Goal: Complete application form: Complete application form

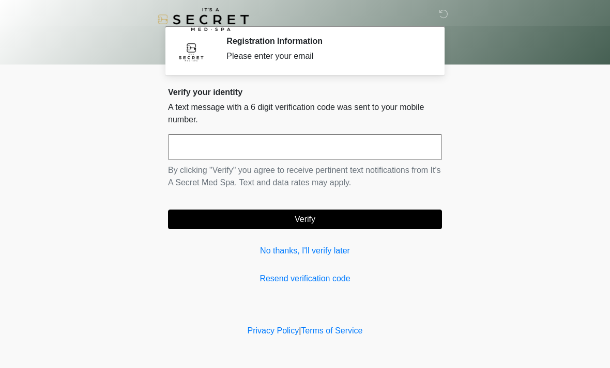
click at [318, 157] on input "text" at bounding box center [305, 147] width 274 height 26
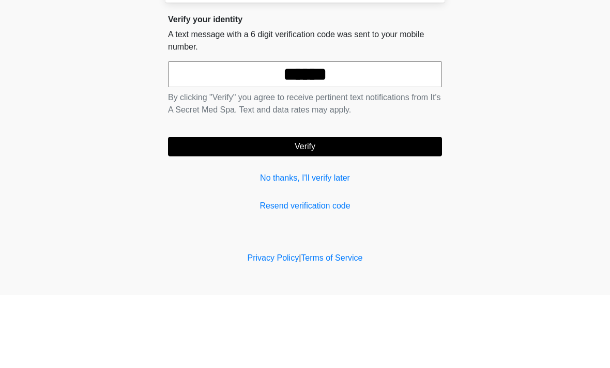
type input "******"
click at [348, 210] on button "Verify" at bounding box center [305, 220] width 274 height 20
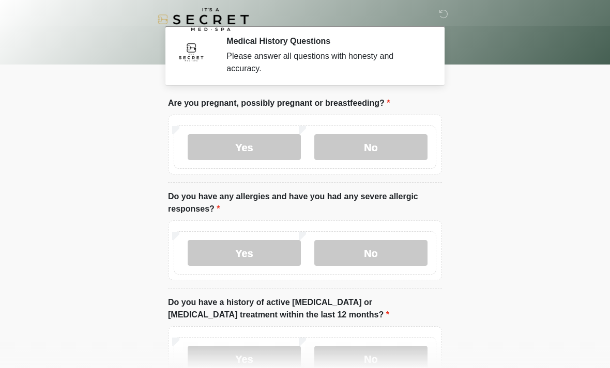
click at [401, 150] on label "No" at bounding box center [370, 147] width 113 height 26
click at [401, 265] on label "No" at bounding box center [370, 253] width 113 height 26
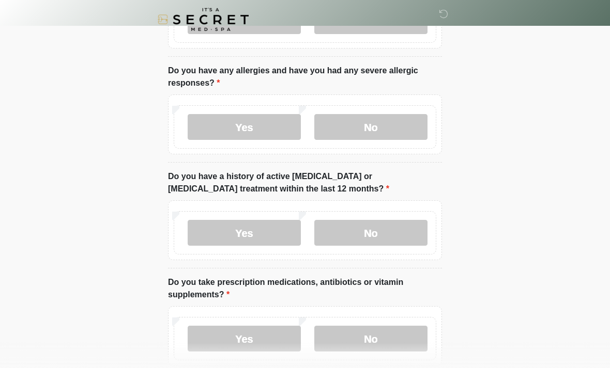
scroll to position [206, 0]
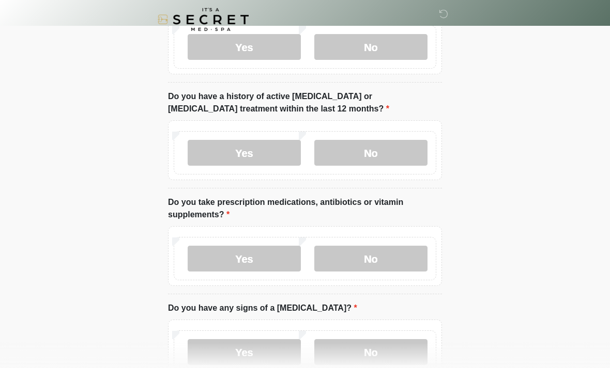
click at [384, 153] on label "No" at bounding box center [370, 153] width 113 height 26
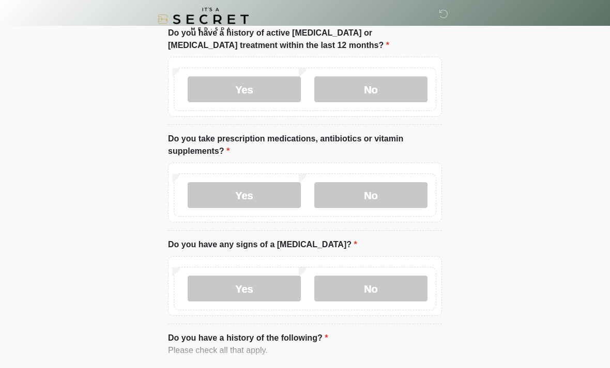
click at [264, 194] on label "Yes" at bounding box center [244, 196] width 113 height 26
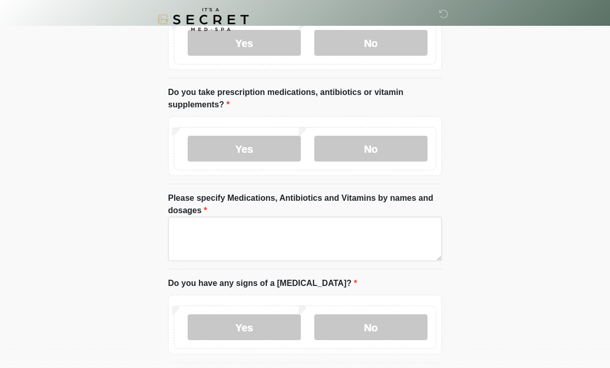
scroll to position [317, 0]
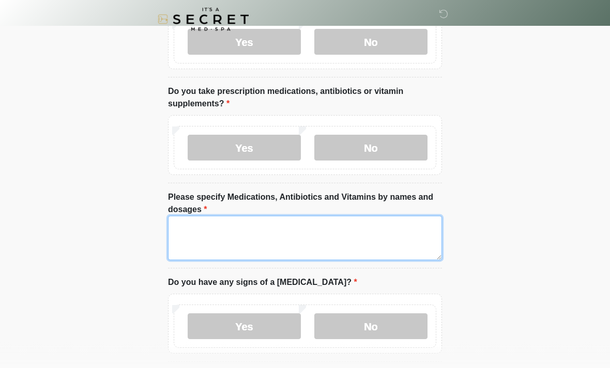
click at [369, 233] on textarea "Please specify Medications, Antibiotics and Vitamins by names and dosages" at bounding box center [305, 239] width 274 height 44
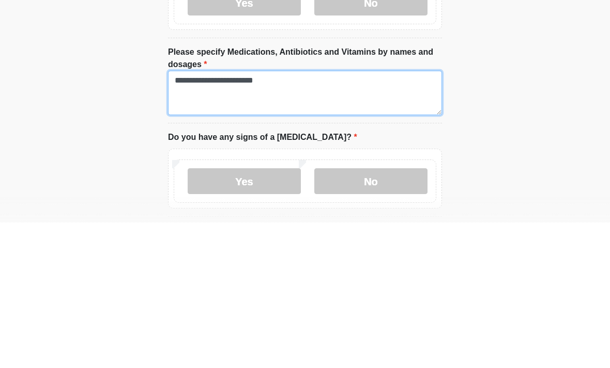
type textarea "**********"
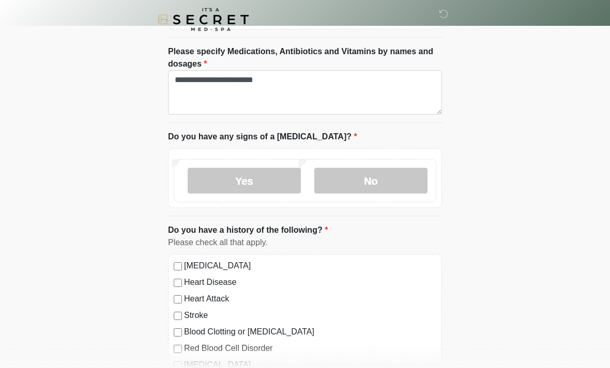
click at [390, 180] on label "No" at bounding box center [370, 181] width 113 height 26
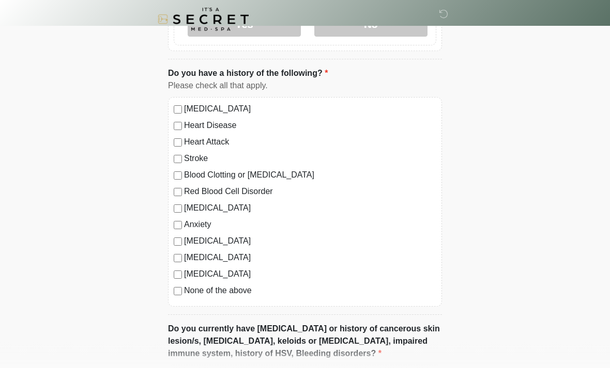
scroll to position [622, 0]
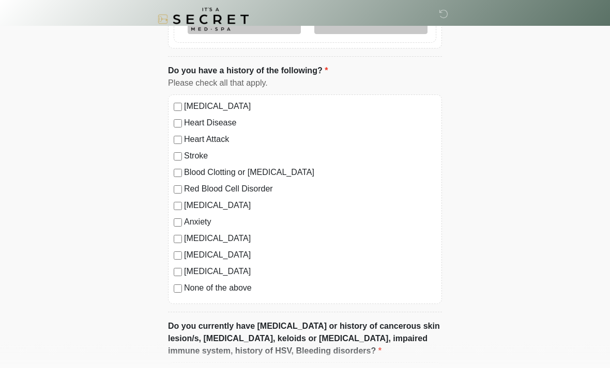
click at [241, 289] on label "None of the above" at bounding box center [310, 289] width 252 height 12
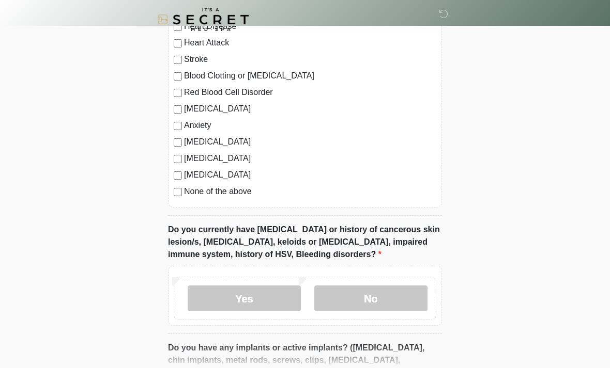
scroll to position [704, 0]
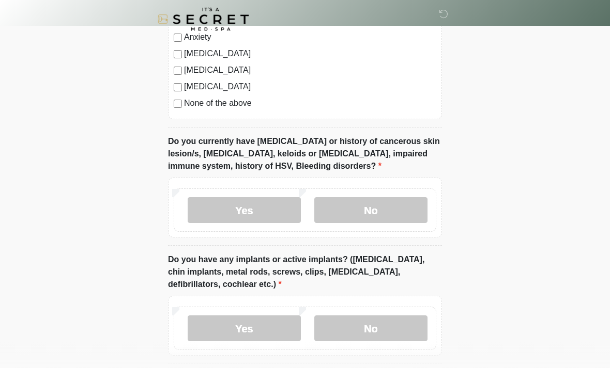
click at [395, 217] on label "No" at bounding box center [370, 211] width 113 height 26
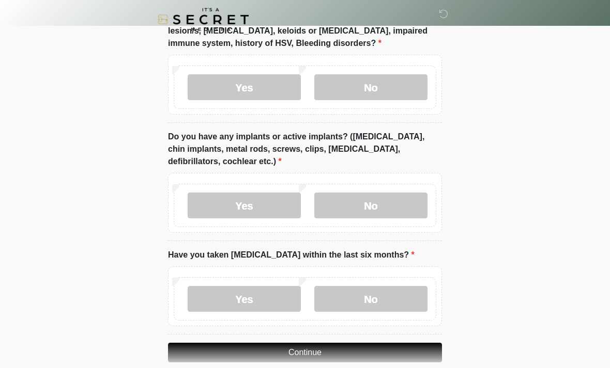
scroll to position [943, 0]
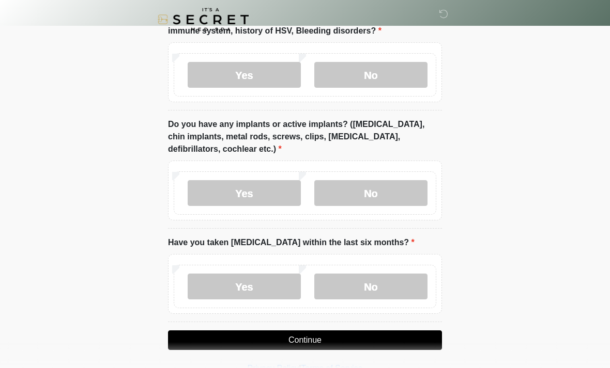
click at [406, 199] on label "No" at bounding box center [370, 193] width 113 height 26
click at [405, 292] on label "No" at bounding box center [370, 287] width 113 height 26
click at [401, 331] on button "Continue" at bounding box center [305, 341] width 274 height 20
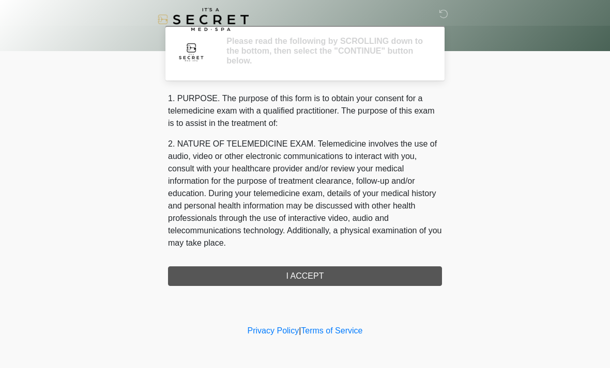
scroll to position [0, 0]
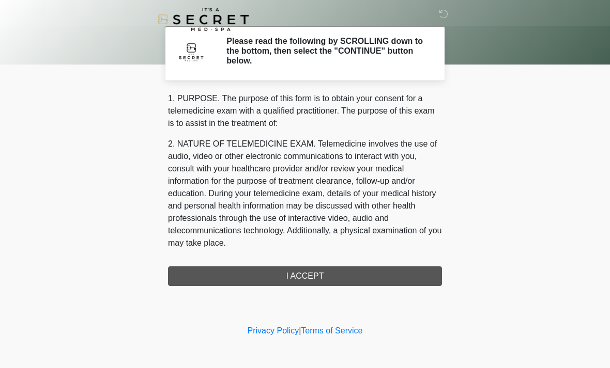
click at [395, 273] on div "1. PURPOSE. The purpose of this form is to obtain your consent for a telemedici…" at bounding box center [305, 189] width 274 height 194
click at [366, 268] on div "1. PURPOSE. The purpose of this form is to obtain your consent for a telemedici…" at bounding box center [305, 189] width 274 height 194
click at [309, 274] on div "1. PURPOSE. The purpose of this form is to obtain your consent for a telemedici…" at bounding box center [305, 189] width 274 height 194
click at [321, 278] on div "1. PURPOSE. The purpose of this form is to obtain your consent for a telemedici…" at bounding box center [305, 189] width 274 height 194
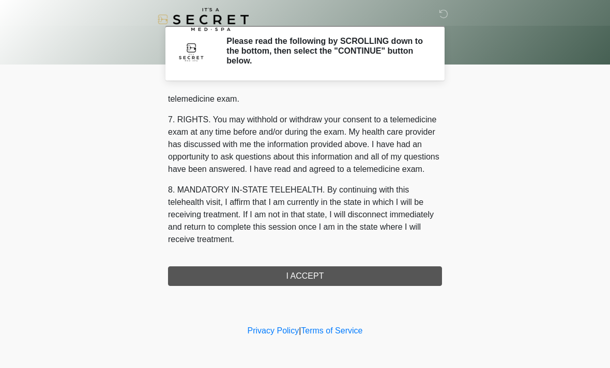
click at [326, 281] on div "1. PURPOSE. The purpose of this form is to obtain your consent for a telemedici…" at bounding box center [305, 189] width 274 height 194
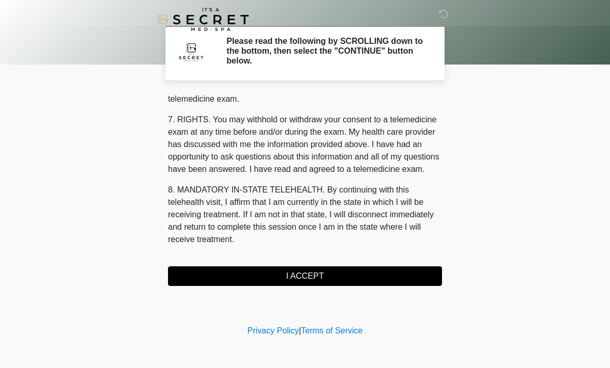
click at [334, 281] on button "I ACCEPT" at bounding box center [305, 277] width 274 height 20
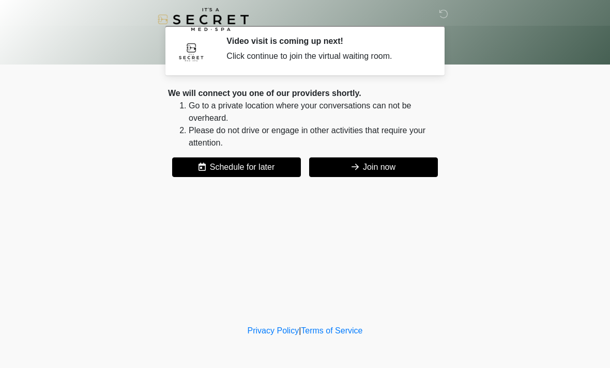
click at [368, 172] on button "Join now" at bounding box center [373, 168] width 129 height 20
